Goal: Transaction & Acquisition: Purchase product/service

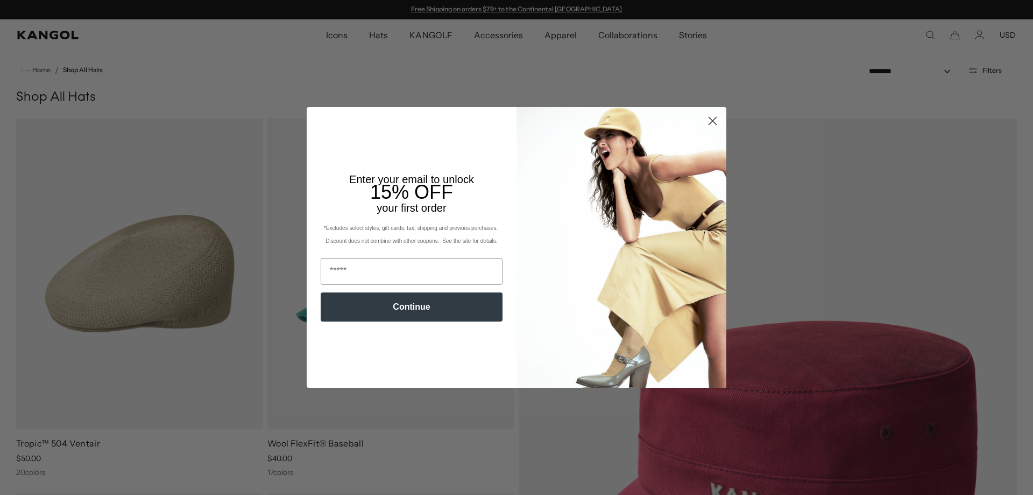
click at [710, 123] on icon "Close dialog" at bounding box center [713, 121] width 8 height 8
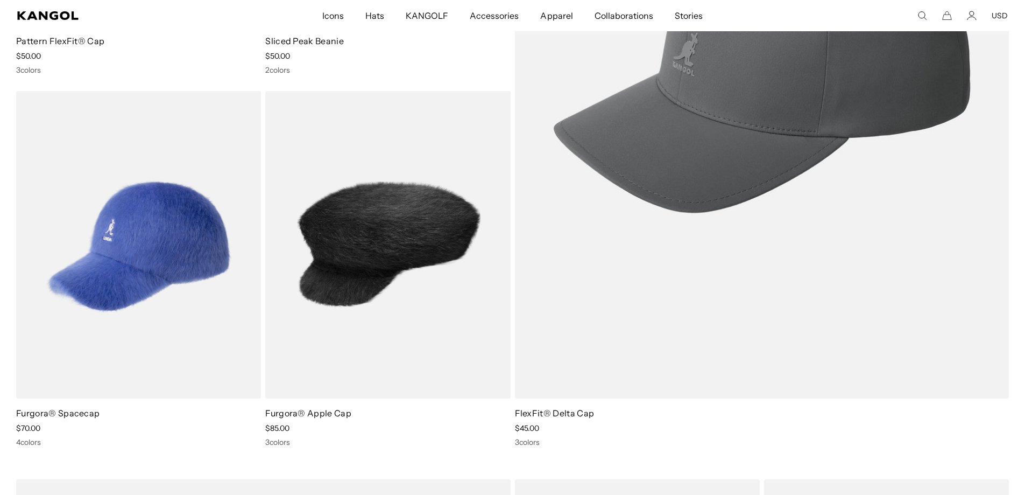
click at [388, 171] on img at bounding box center [387, 245] width 245 height 308
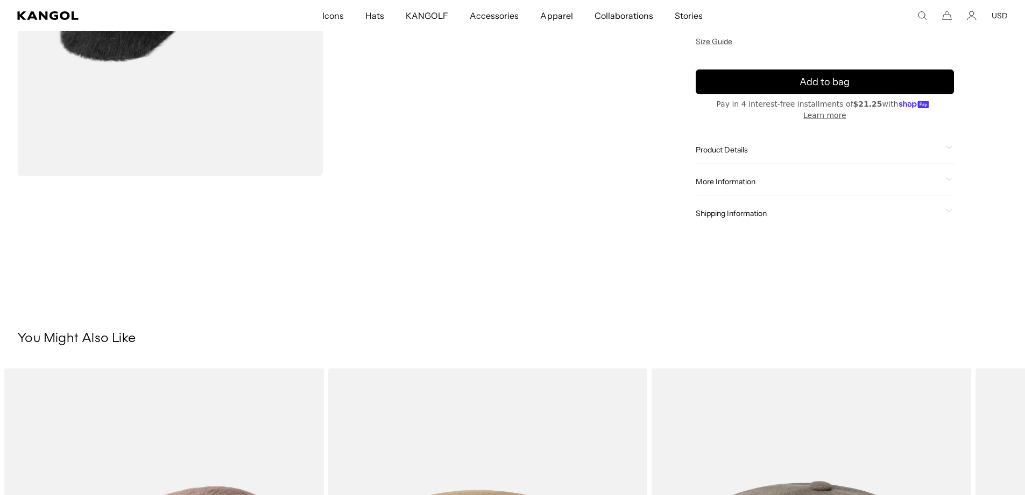
scroll to position [215, 0]
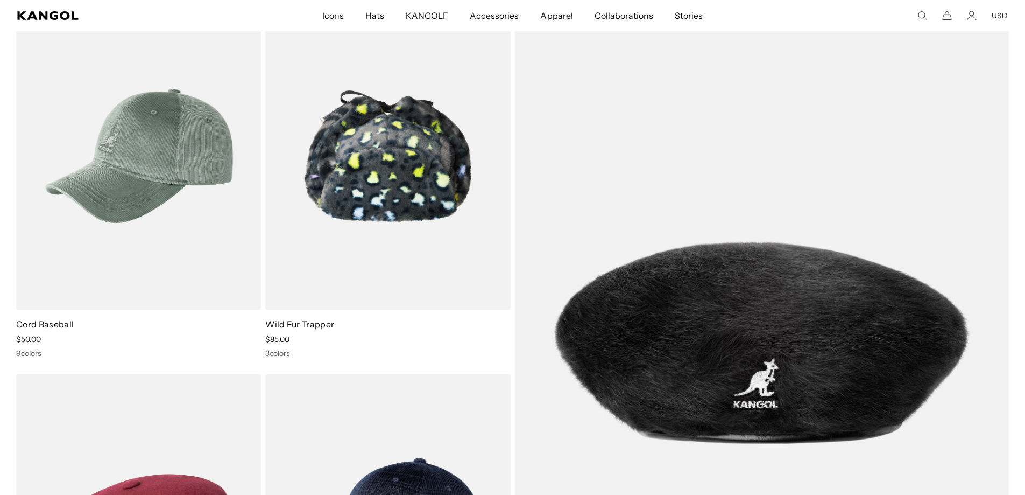
scroll to position [0, 222]
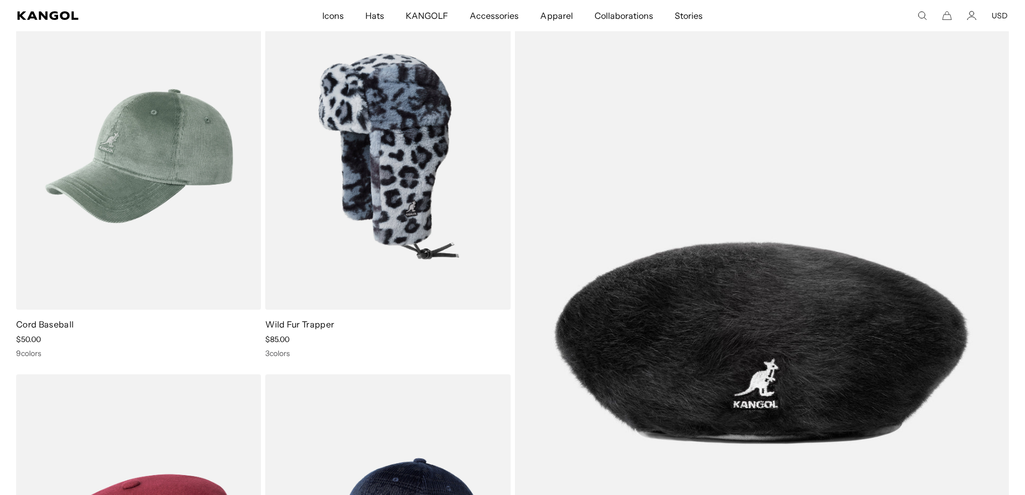
click at [397, 117] on img at bounding box center [387, 156] width 245 height 308
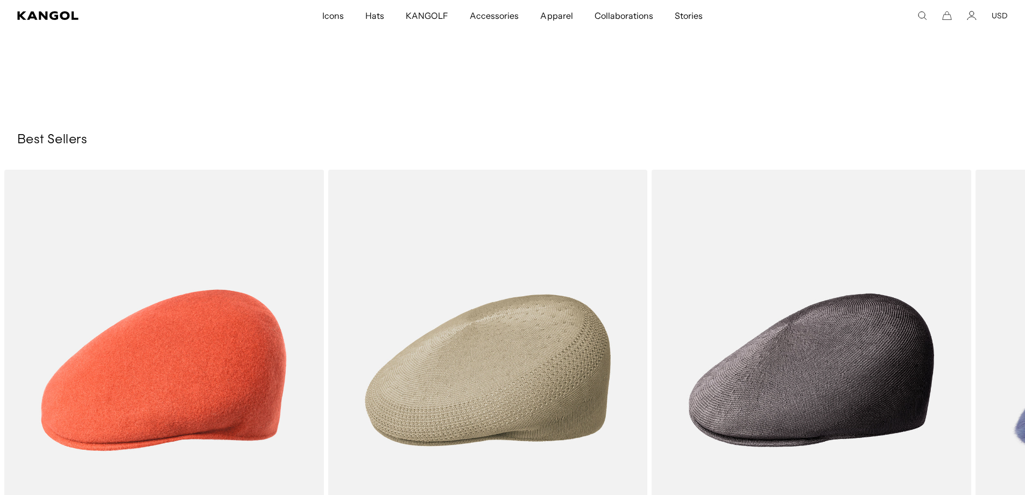
scroll to position [14803, 0]
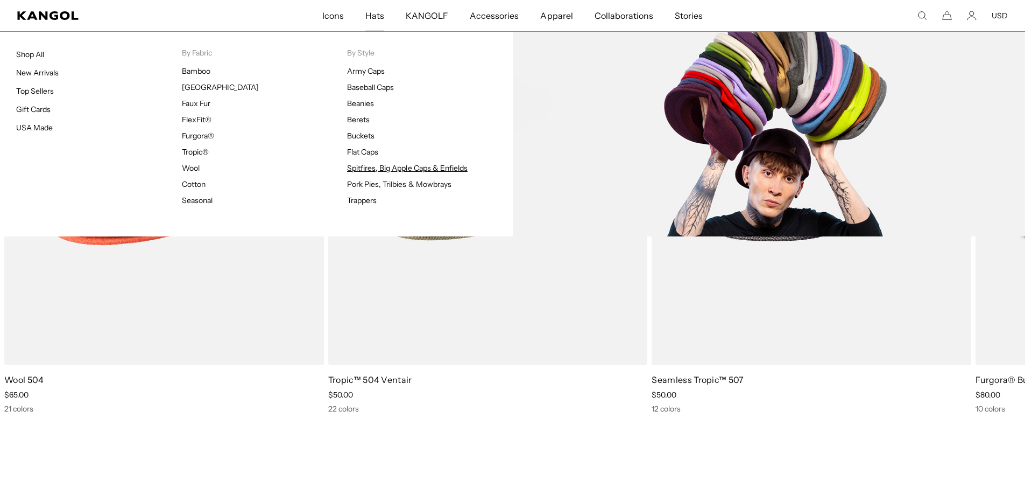
scroll to position [0, 222]
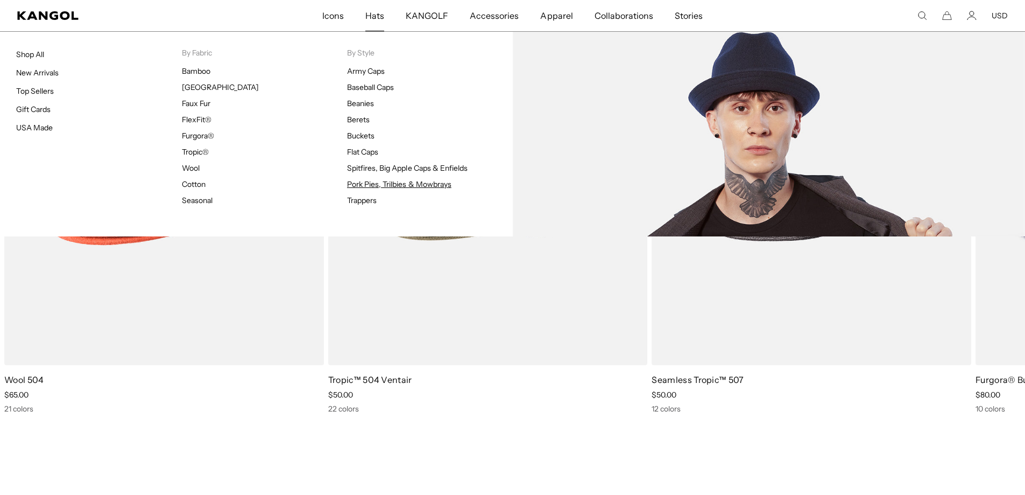
click at [362, 183] on link "Pork Pies, Trilbies & Mowbrays" at bounding box center [399, 184] width 104 height 10
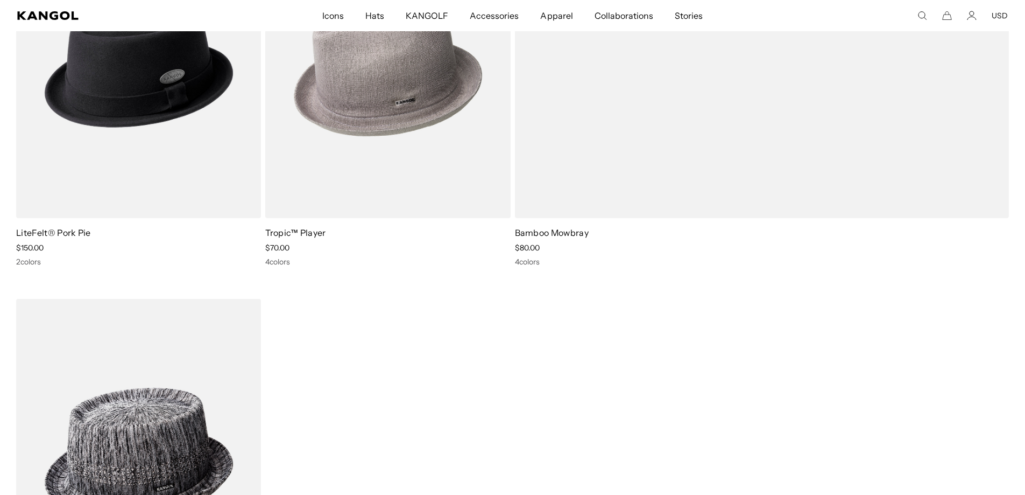
scroll to position [754, 0]
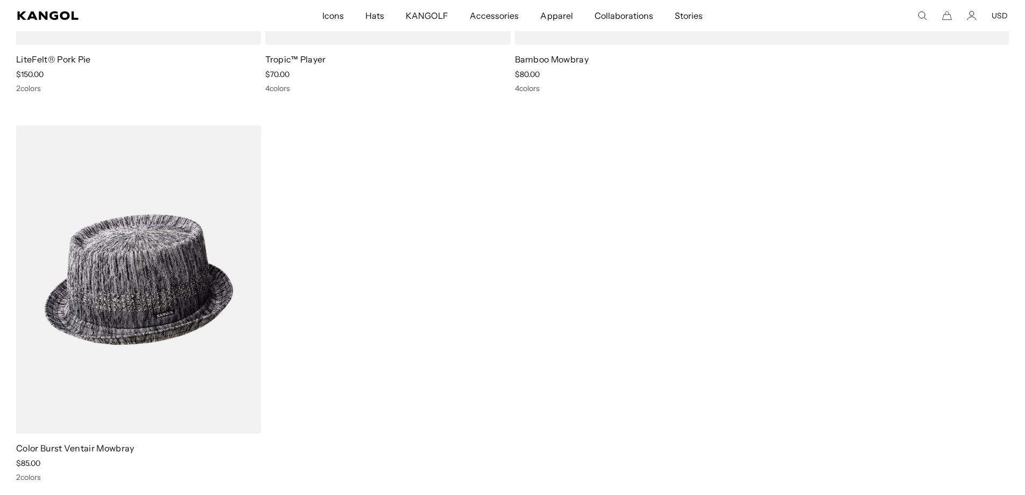
click at [164, 264] on img at bounding box center [138, 279] width 245 height 308
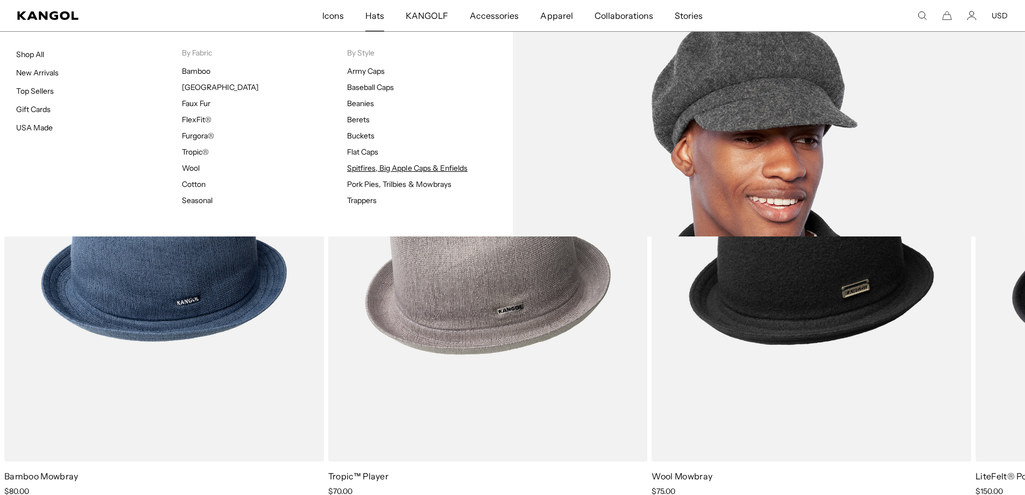
scroll to position [0, 222]
click at [370, 171] on link "Spitfires, Big Apple Caps & Enfields" at bounding box center [407, 168] width 121 height 10
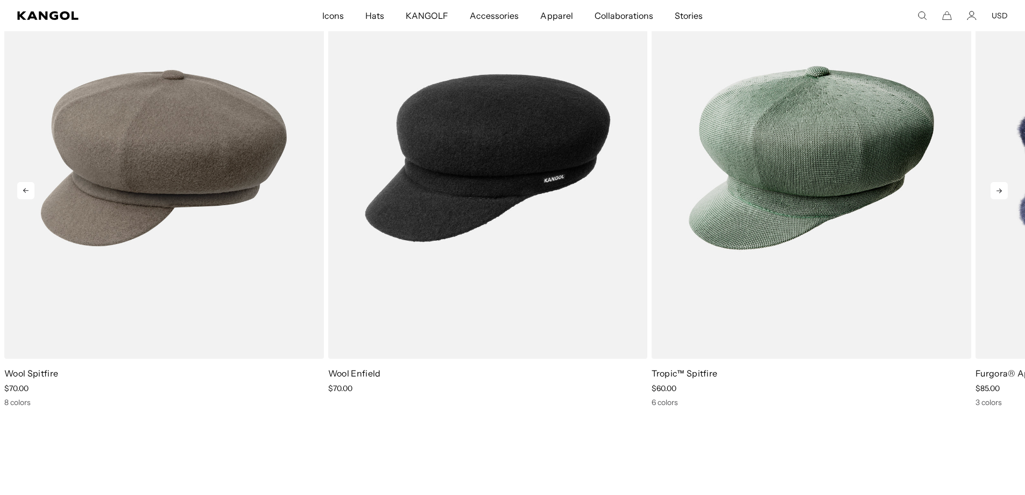
scroll to position [0, 222]
click at [1002, 193] on icon at bounding box center [999, 190] width 17 height 17
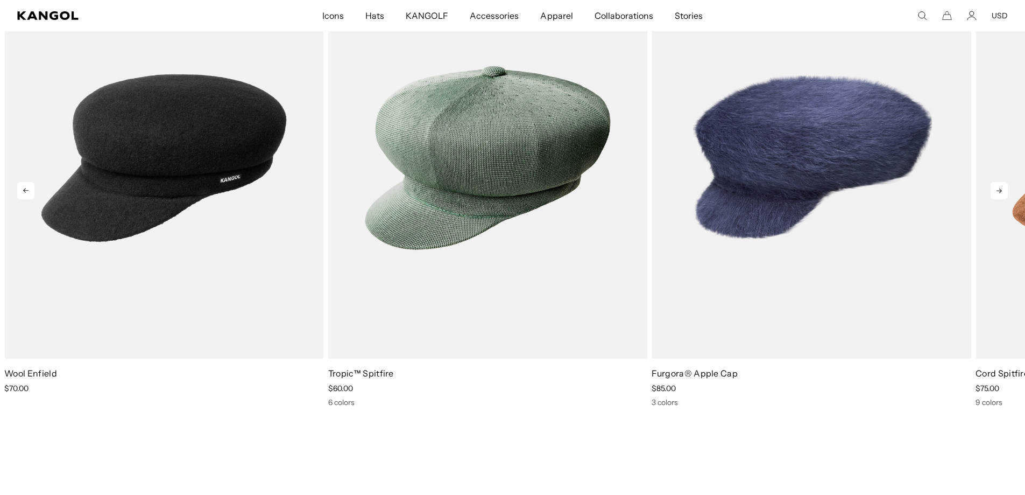
click at [994, 189] on icon at bounding box center [999, 190] width 17 height 17
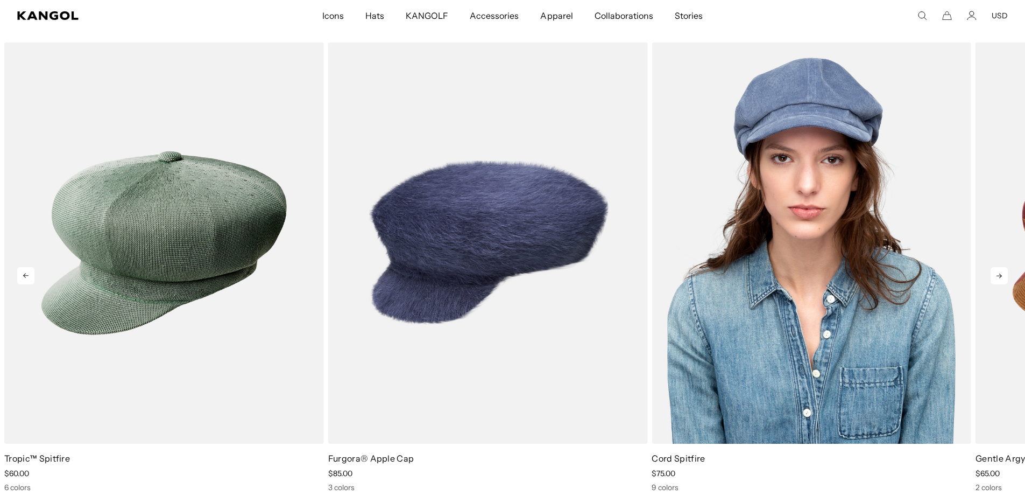
scroll to position [1184, 0]
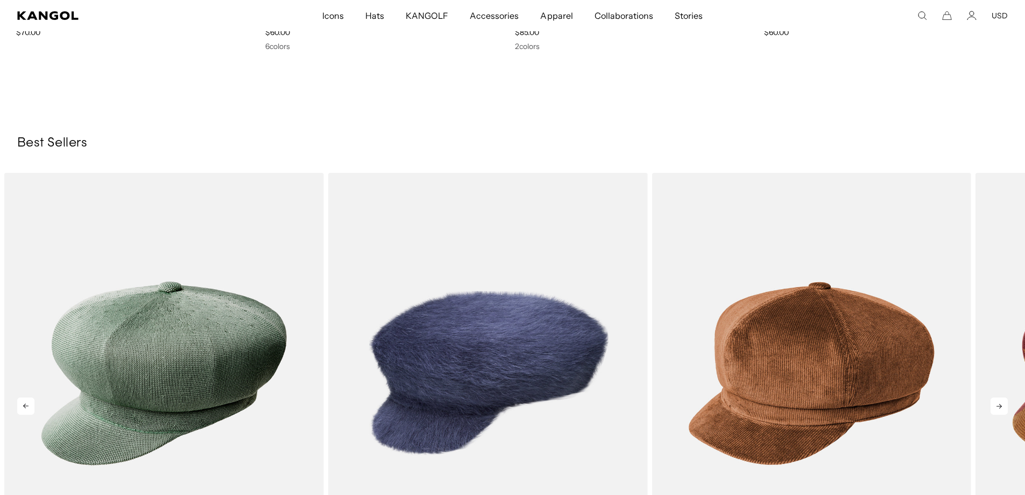
click at [996, 408] on icon at bounding box center [999, 405] width 17 height 17
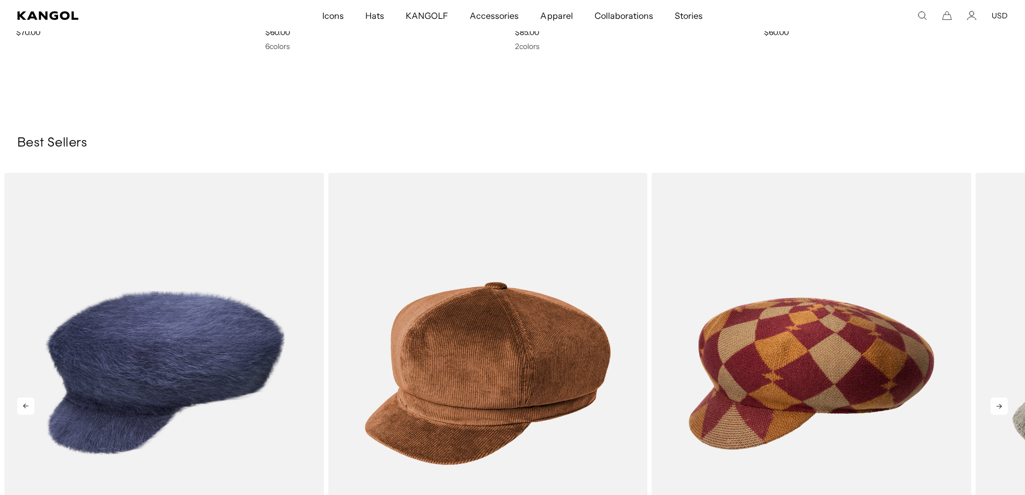
click at [1002, 405] on icon at bounding box center [999, 405] width 17 height 17
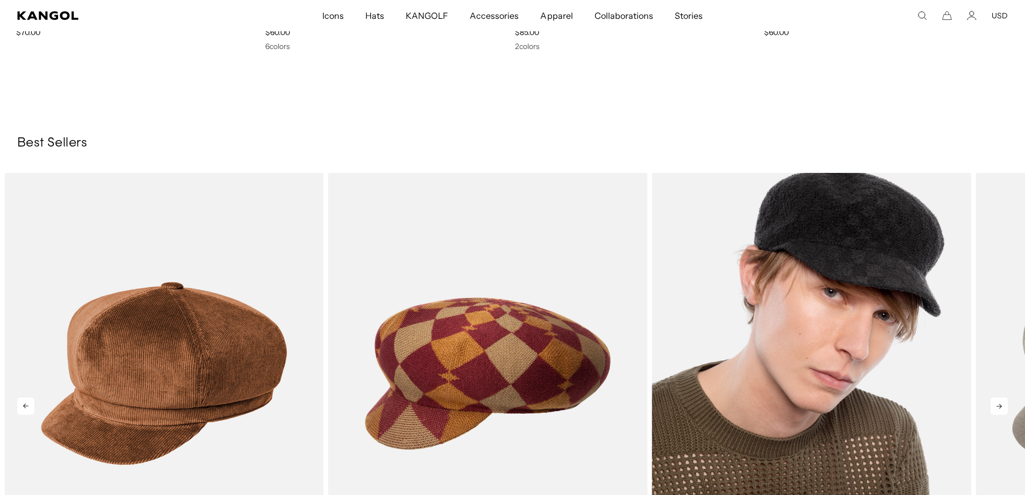
scroll to position [0, 0]
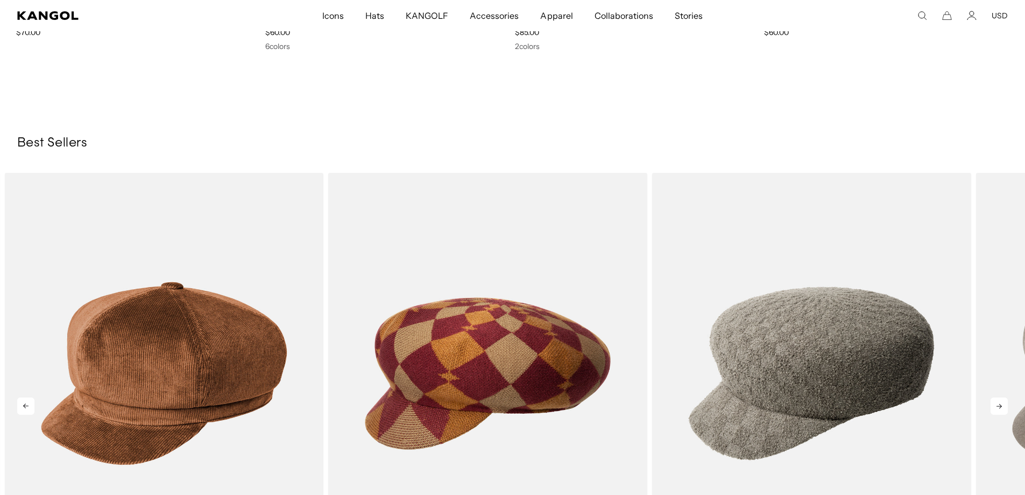
click at [1000, 407] on icon at bounding box center [999, 405] width 17 height 17
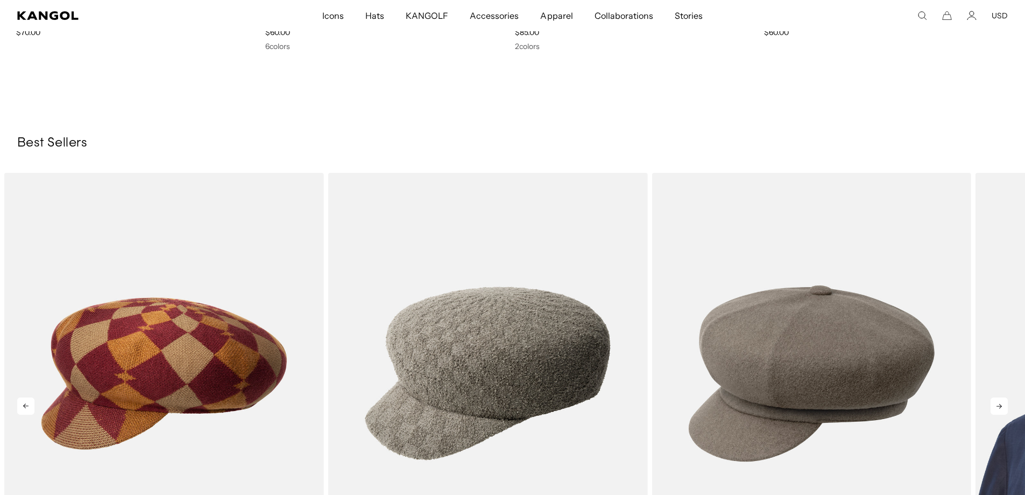
scroll to position [0, 222]
click at [994, 407] on icon at bounding box center [999, 405] width 17 height 17
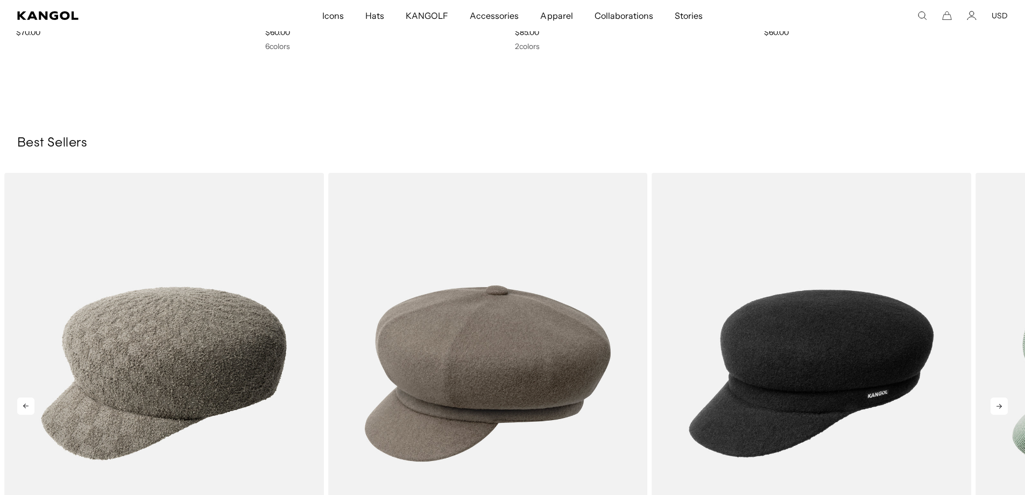
click at [996, 409] on icon at bounding box center [999, 405] width 17 height 17
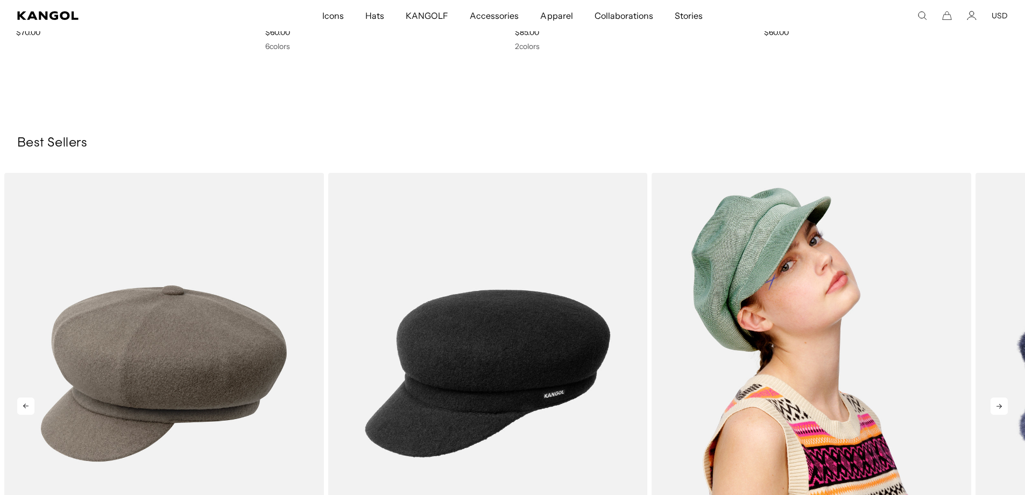
scroll to position [0, 0]
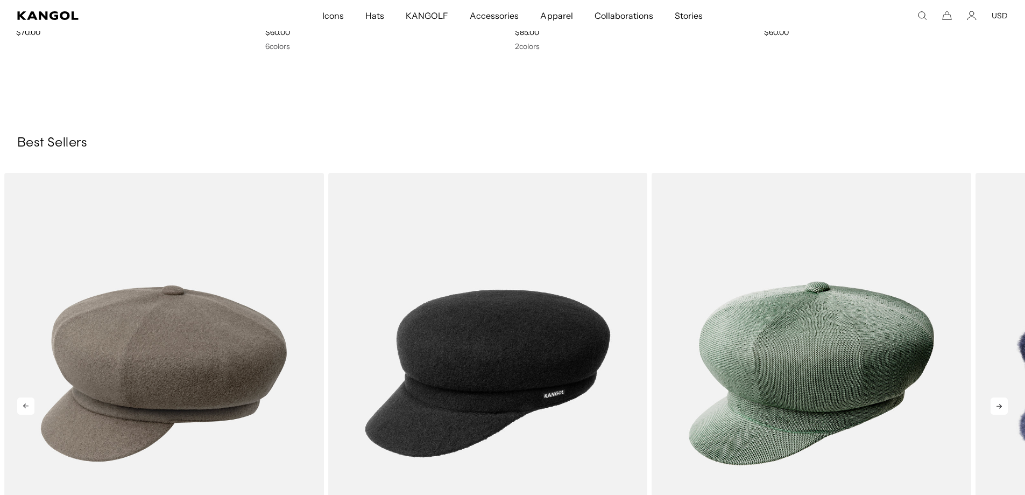
click at [1001, 403] on icon at bounding box center [999, 405] width 17 height 17
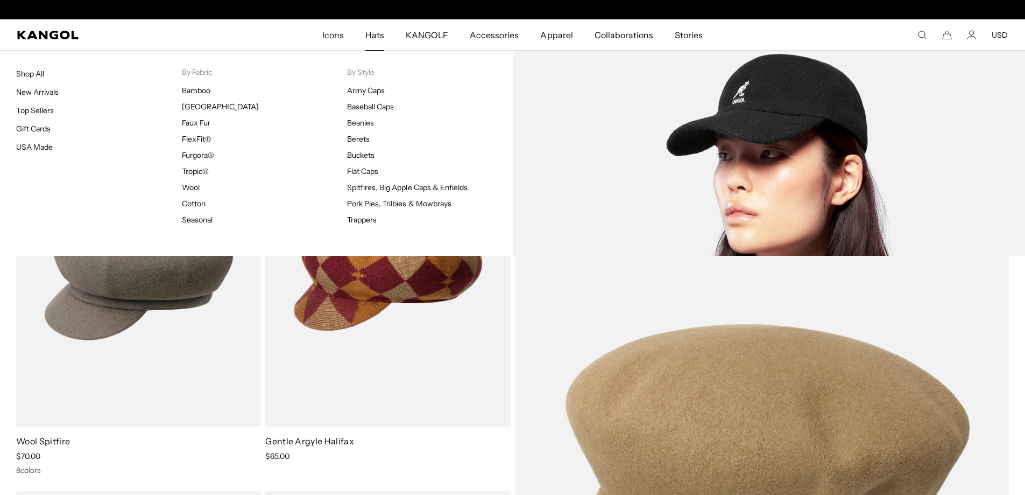
scroll to position [0, 222]
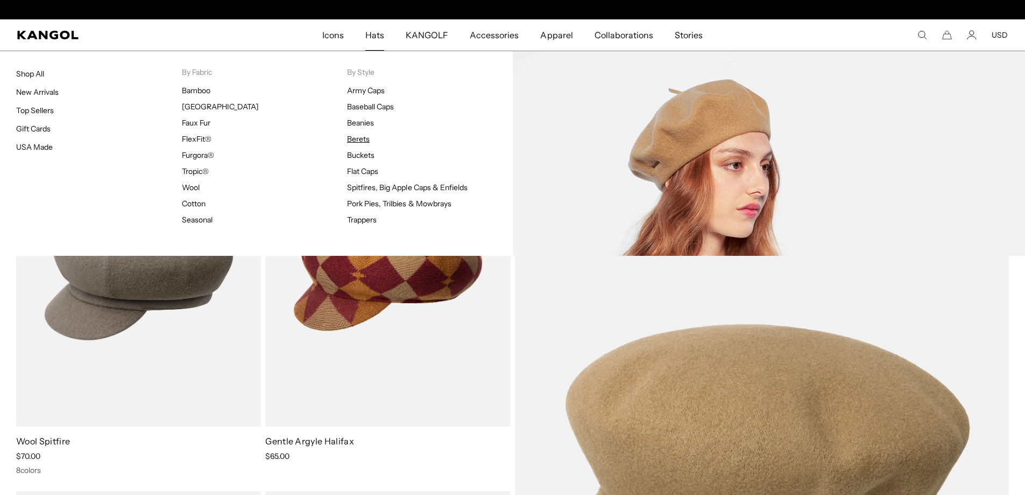
click at [364, 137] on link "Berets" at bounding box center [358, 139] width 23 height 10
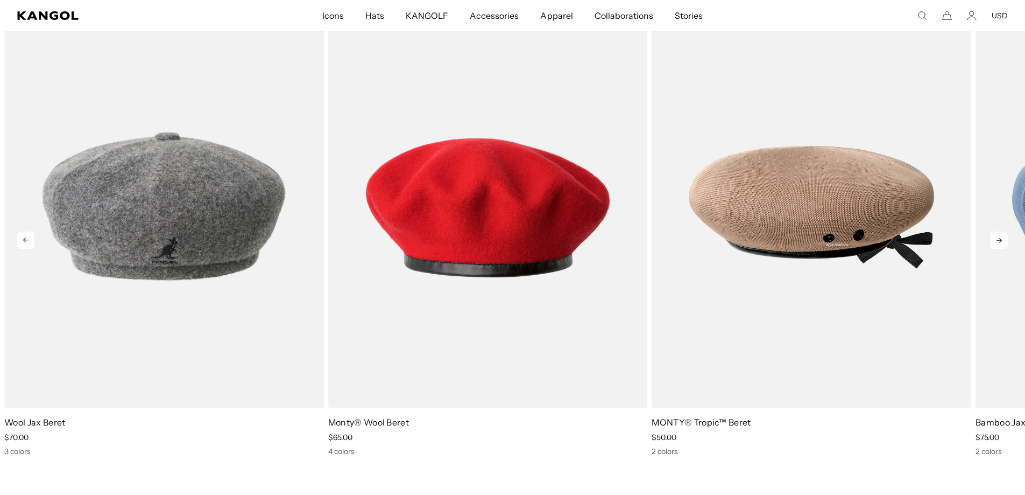
click at [1000, 238] on icon at bounding box center [999, 240] width 5 height 5
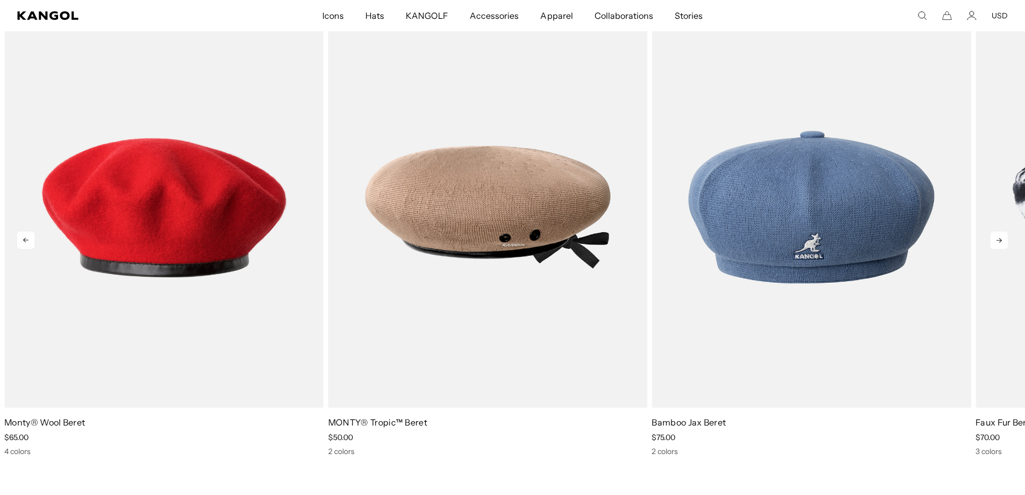
click at [1000, 235] on icon at bounding box center [999, 239] width 17 height 17
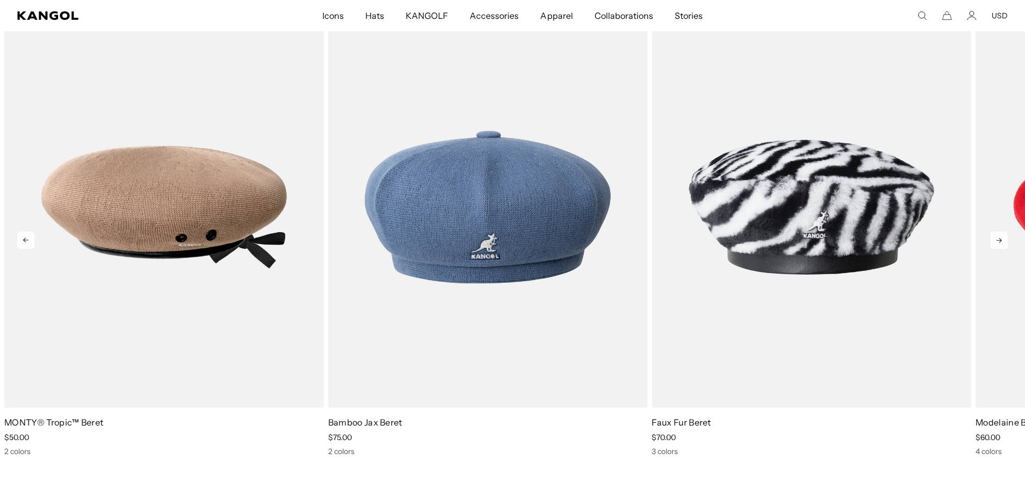
scroll to position [0, 222]
click at [993, 237] on icon at bounding box center [999, 239] width 17 height 17
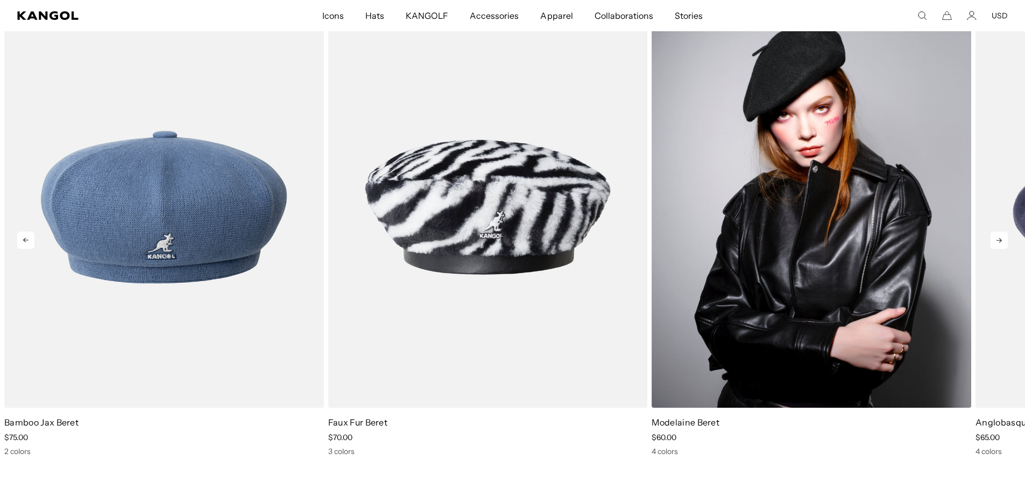
scroll to position [0, 0]
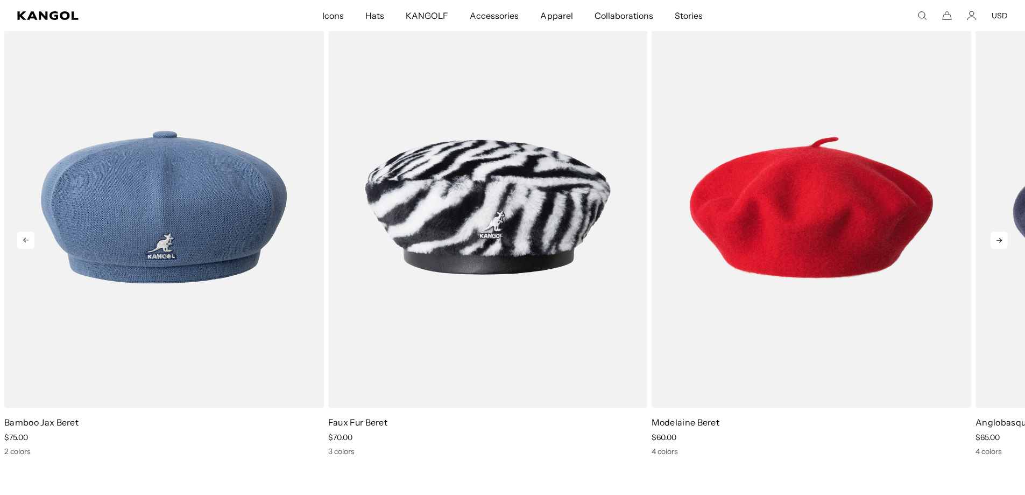
click at [994, 244] on icon at bounding box center [999, 239] width 17 height 17
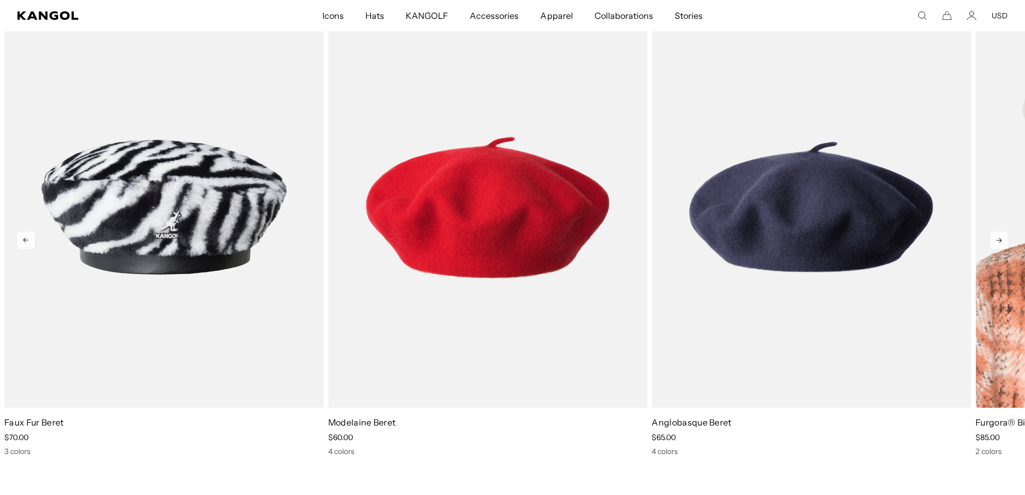
scroll to position [0, 222]
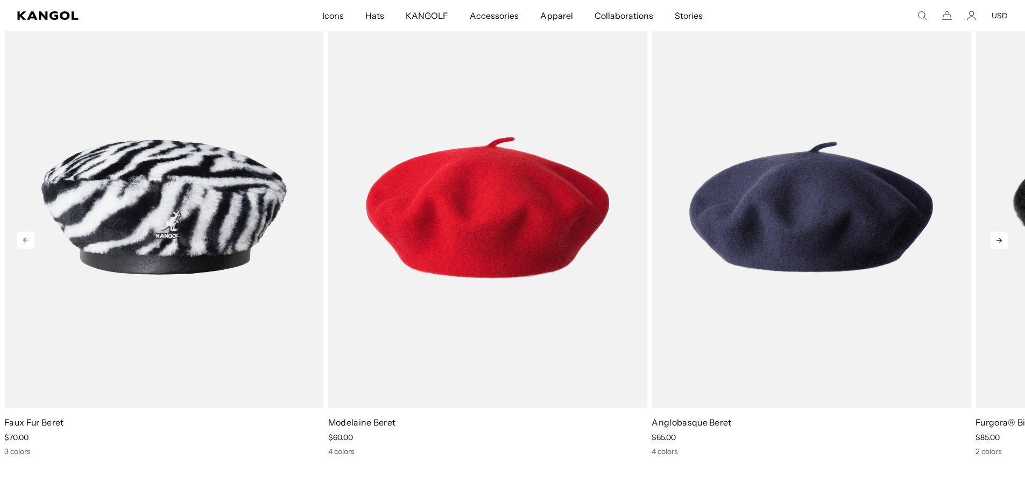
click at [997, 241] on icon at bounding box center [999, 239] width 17 height 17
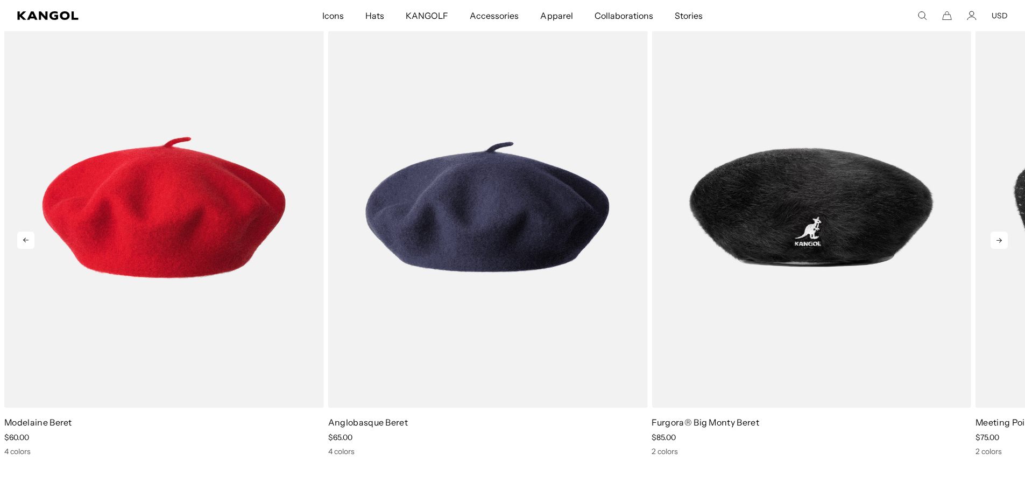
click at [992, 241] on icon at bounding box center [999, 239] width 17 height 17
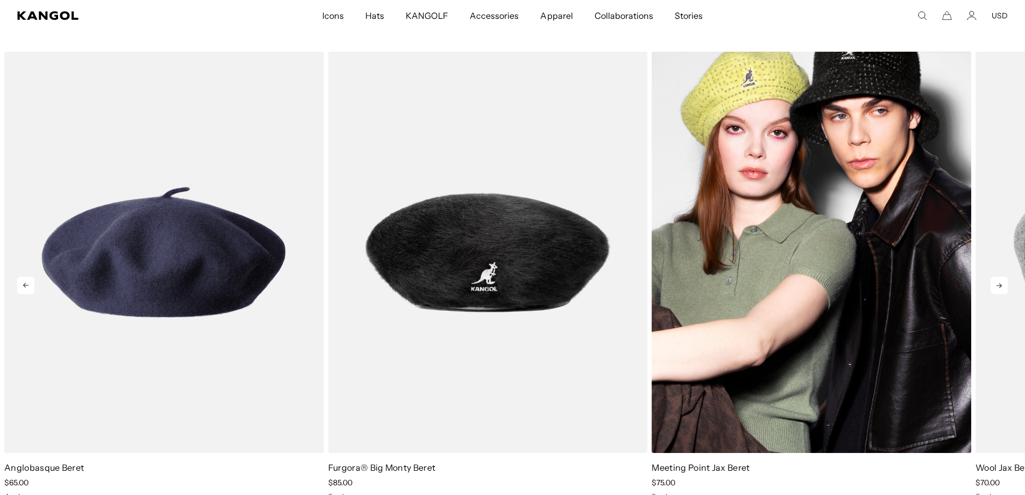
scroll to position [1615, 0]
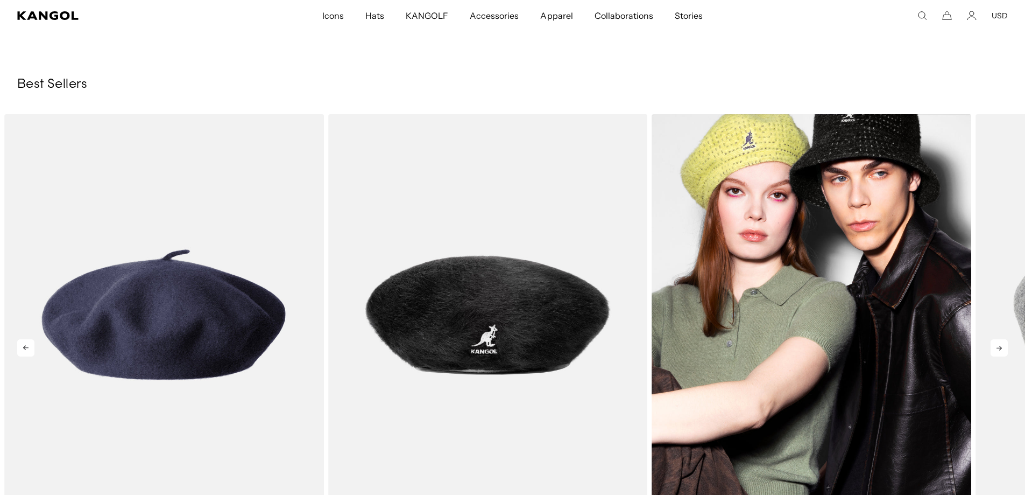
click at [870, 363] on img "9 of 9" at bounding box center [812, 314] width 320 height 401
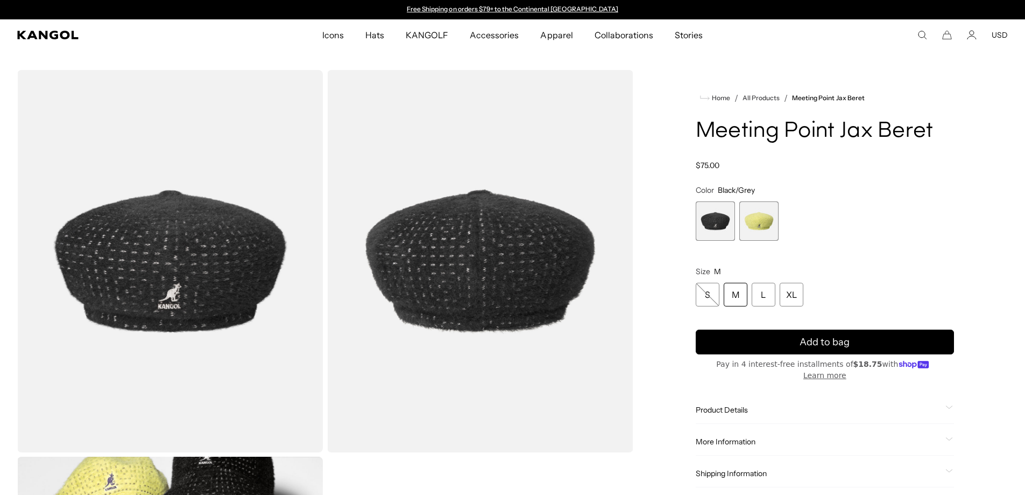
click at [765, 218] on span "2 of 2" at bounding box center [759, 220] width 39 height 39
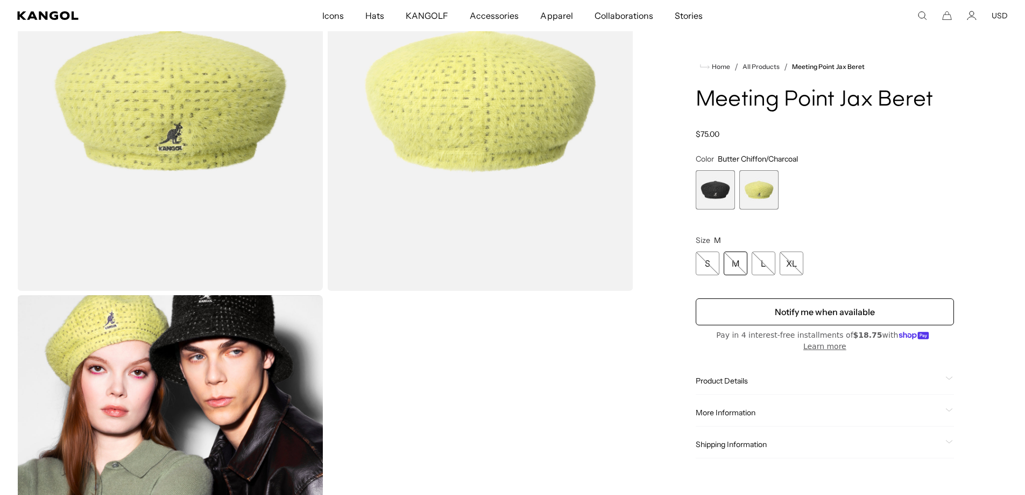
click at [704, 189] on span "1 of 2" at bounding box center [715, 189] width 39 height 39
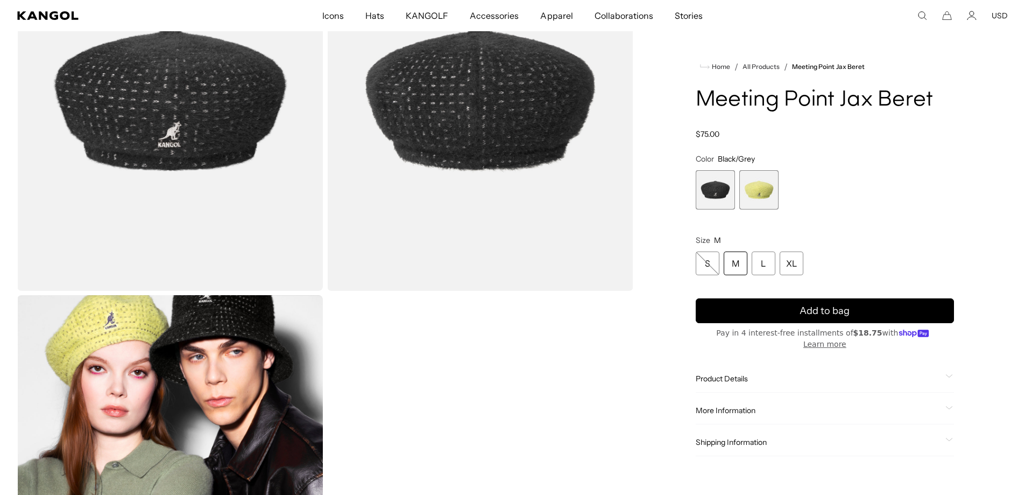
click at [763, 189] on span "2 of 2" at bounding box center [759, 189] width 39 height 39
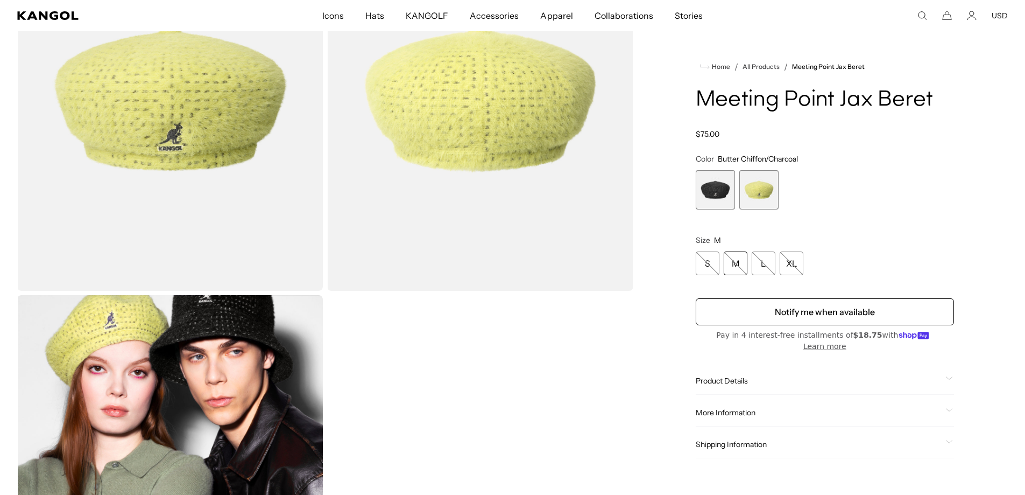
scroll to position [0, 222]
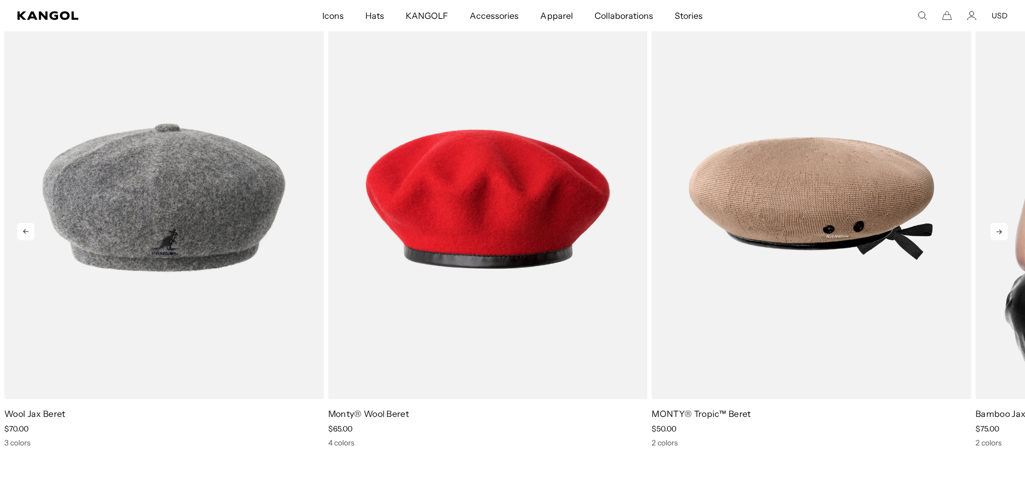
scroll to position [0, 222]
click at [999, 235] on icon at bounding box center [999, 231] width 17 height 17
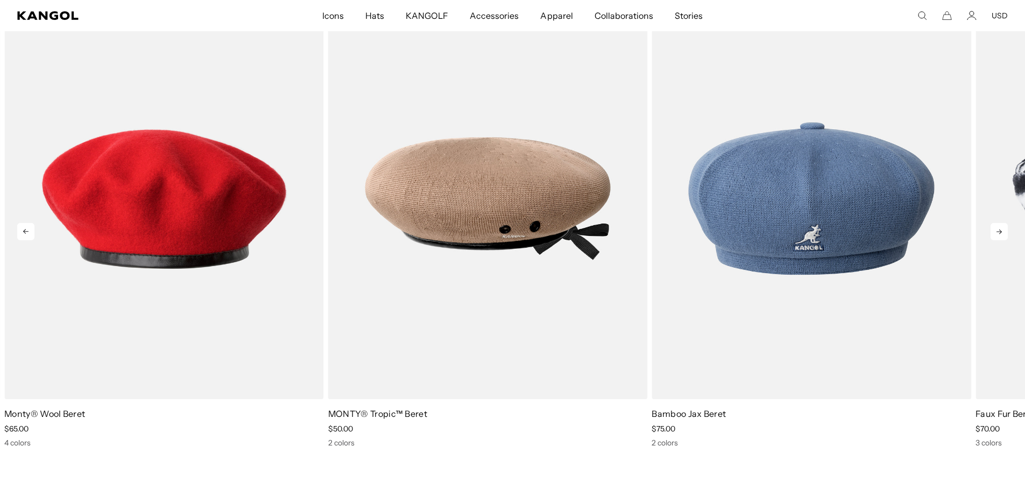
click at [999, 235] on icon at bounding box center [999, 231] width 17 height 17
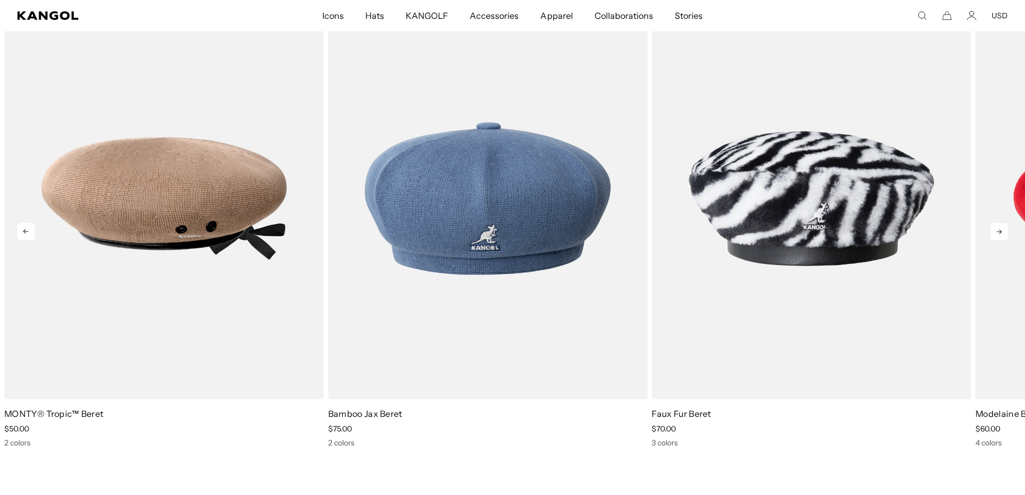
click at [999, 235] on icon at bounding box center [999, 231] width 17 height 17
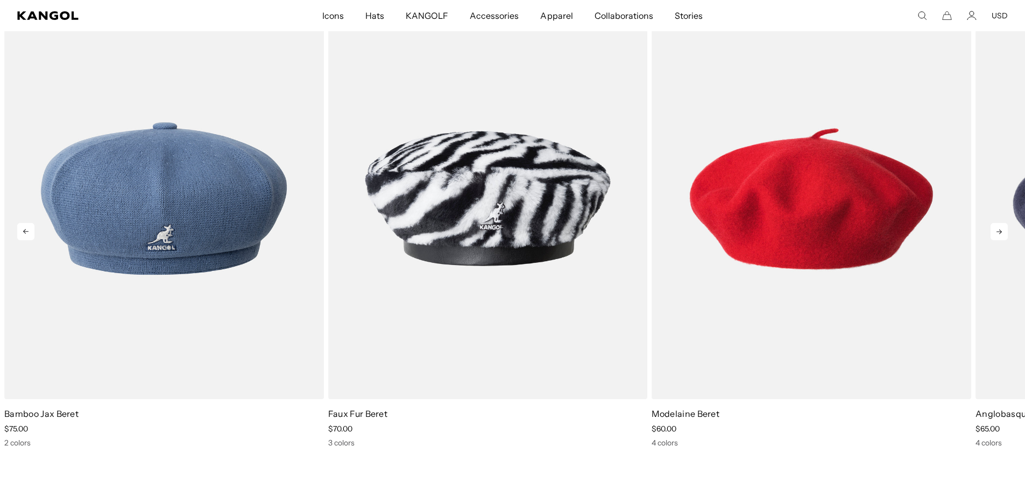
scroll to position [0, 0]
click at [995, 229] on icon at bounding box center [999, 231] width 17 height 17
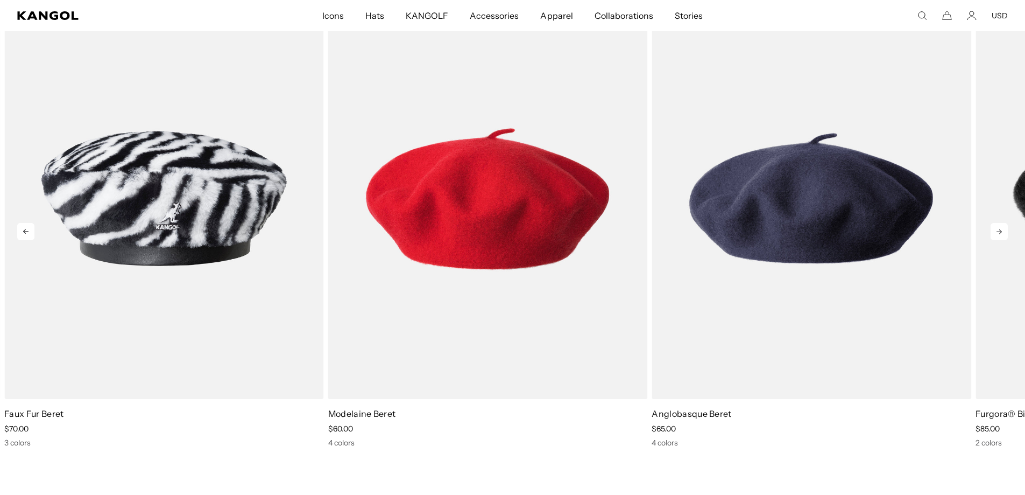
click at [995, 229] on icon at bounding box center [999, 231] width 17 height 17
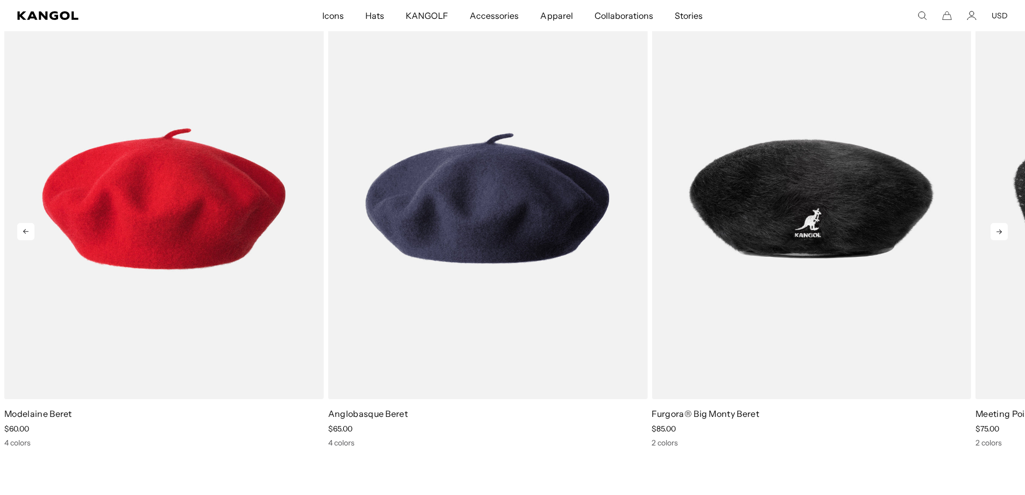
click at [995, 229] on icon at bounding box center [999, 231] width 17 height 17
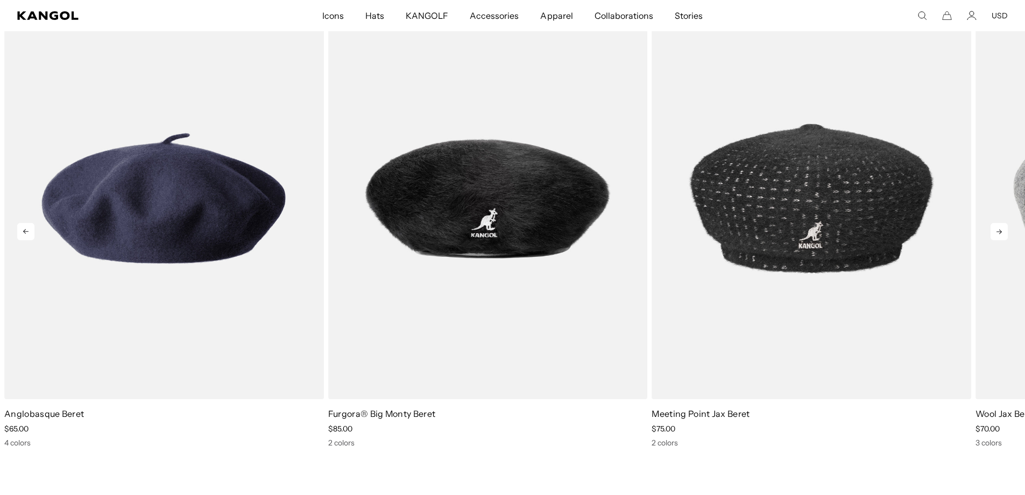
click at [995, 229] on icon at bounding box center [999, 231] width 17 height 17
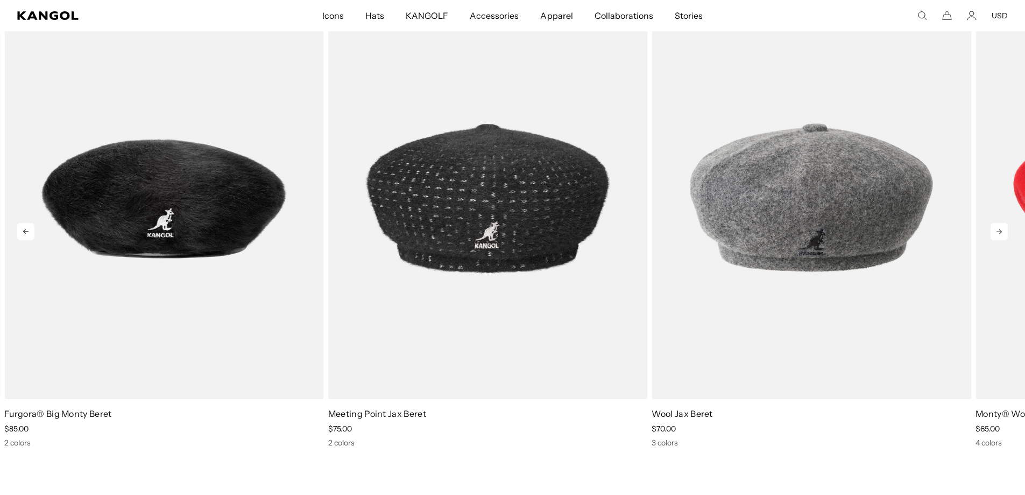
click at [995, 229] on icon at bounding box center [999, 231] width 17 height 17
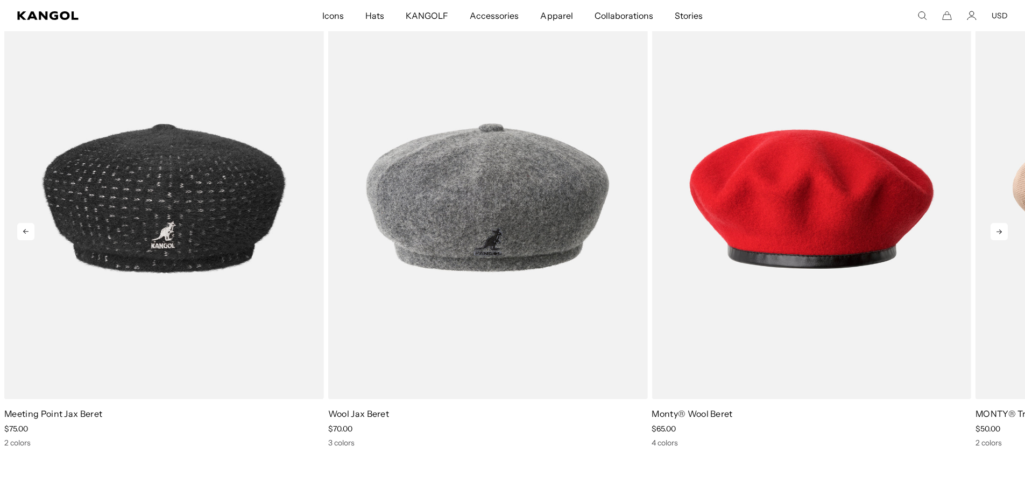
scroll to position [0, 0]
click at [995, 229] on icon at bounding box center [999, 231] width 17 height 17
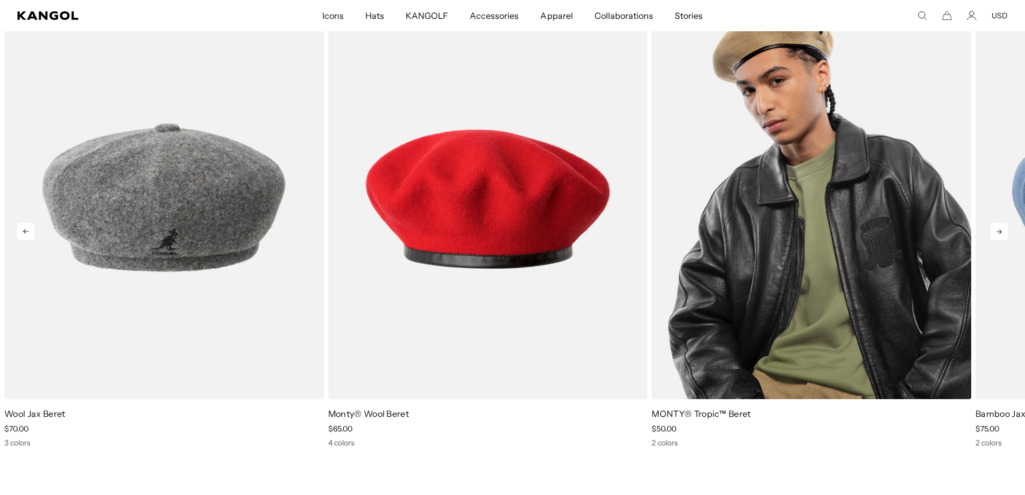
click at [754, 248] on img "3 of 9" at bounding box center [812, 198] width 320 height 401
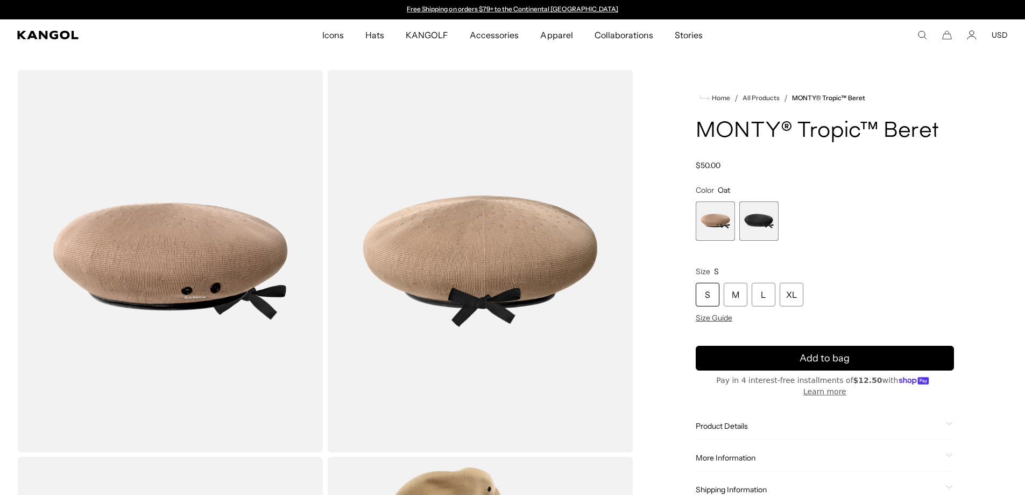
click at [762, 227] on span "2 of 2" at bounding box center [759, 220] width 39 height 39
